Goal: Information Seeking & Learning: Learn about a topic

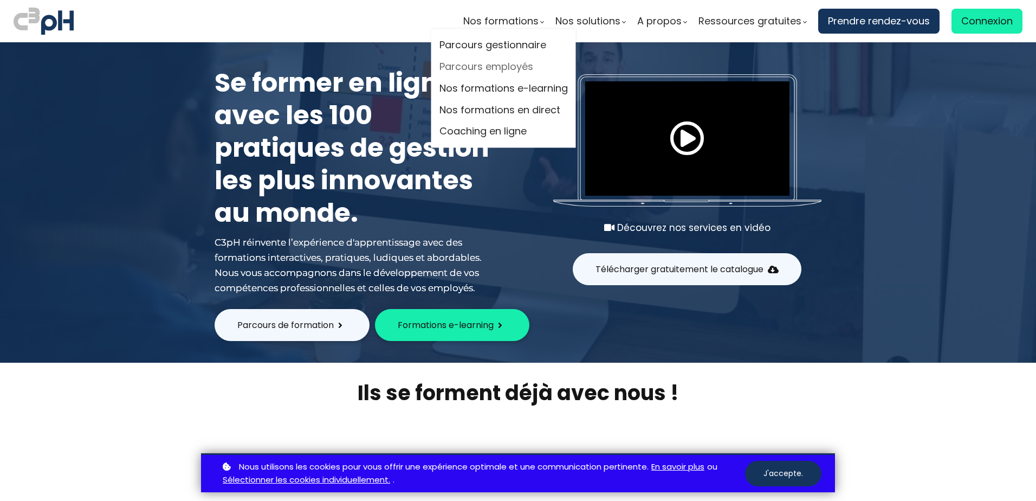
click at [504, 66] on link "Parcours employés" at bounding box center [503, 67] width 128 height 16
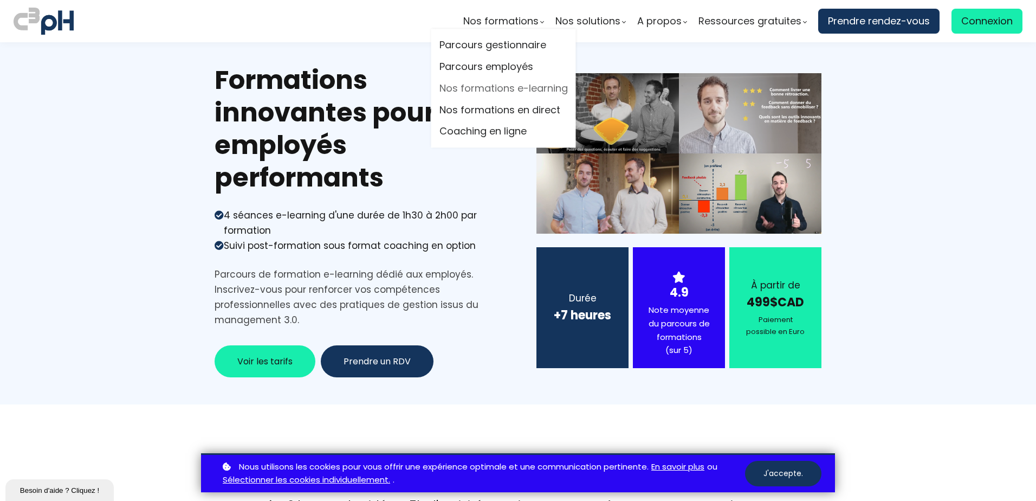
click at [496, 89] on link "Nos formations e-learning" at bounding box center [503, 88] width 128 height 16
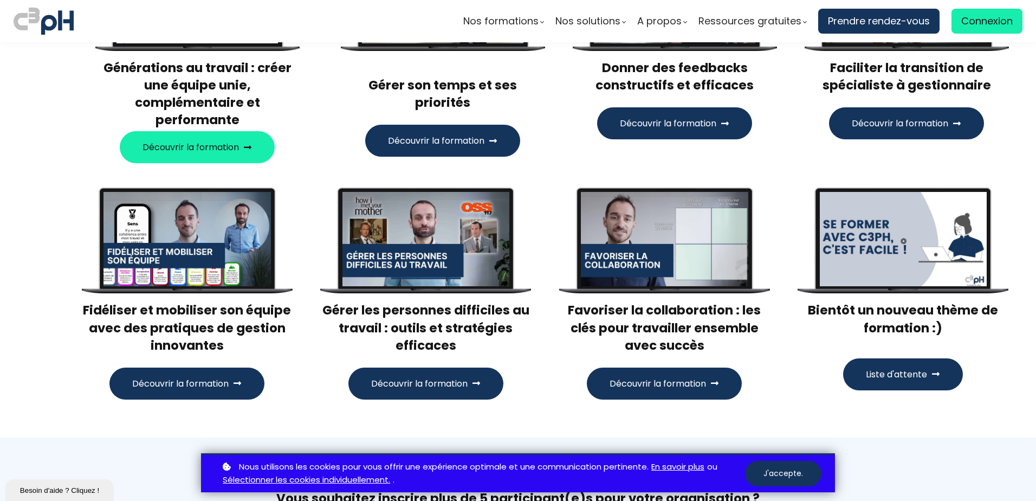
scroll to position [325, 0]
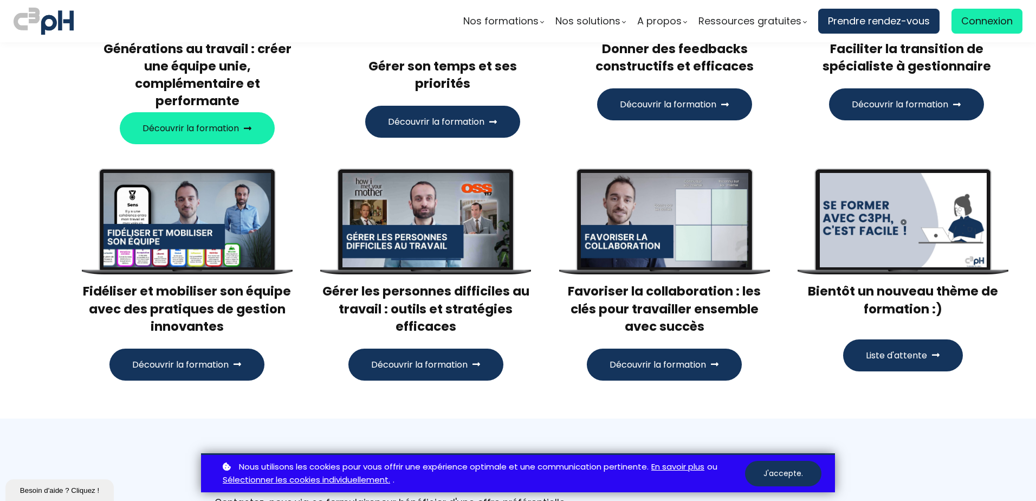
click at [449, 358] on span "Découvrir la formation" at bounding box center [419, 365] width 96 height 14
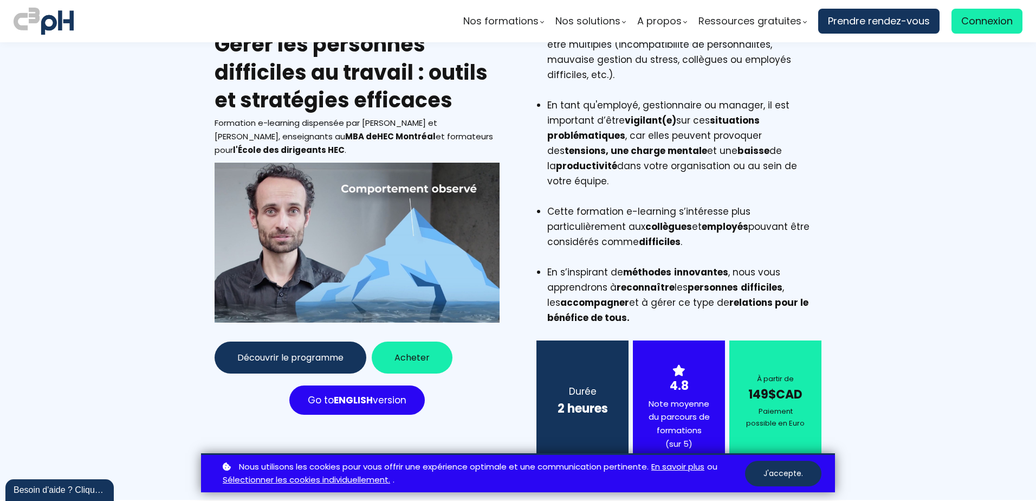
scroll to position [108, 0]
